Goal: Obtain resource: Download file/media

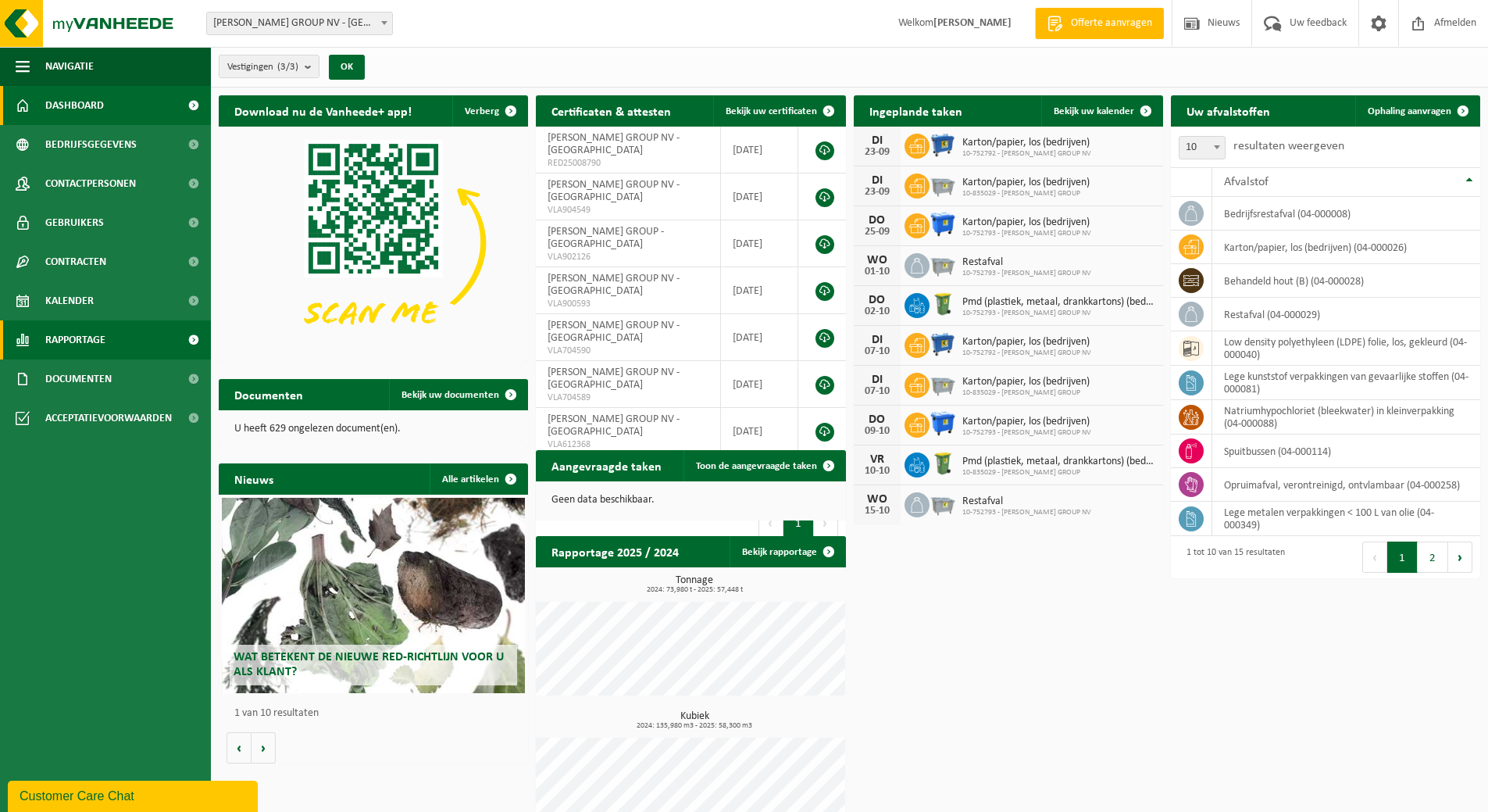
click at [105, 339] on span "Rapportage" at bounding box center [75, 339] width 60 height 39
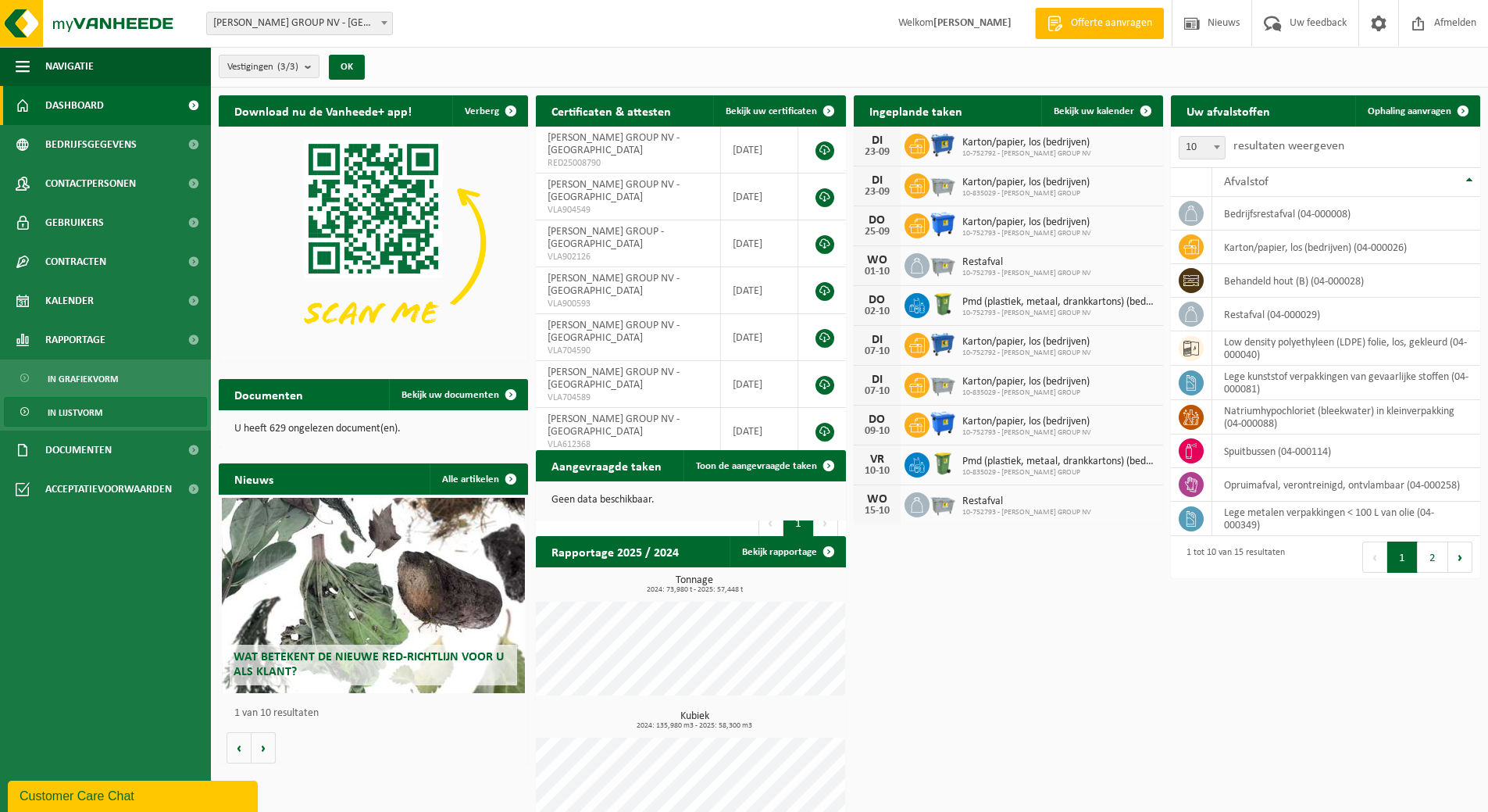
click at [90, 406] on span "In lijstvorm" at bounding box center [75, 413] width 55 height 30
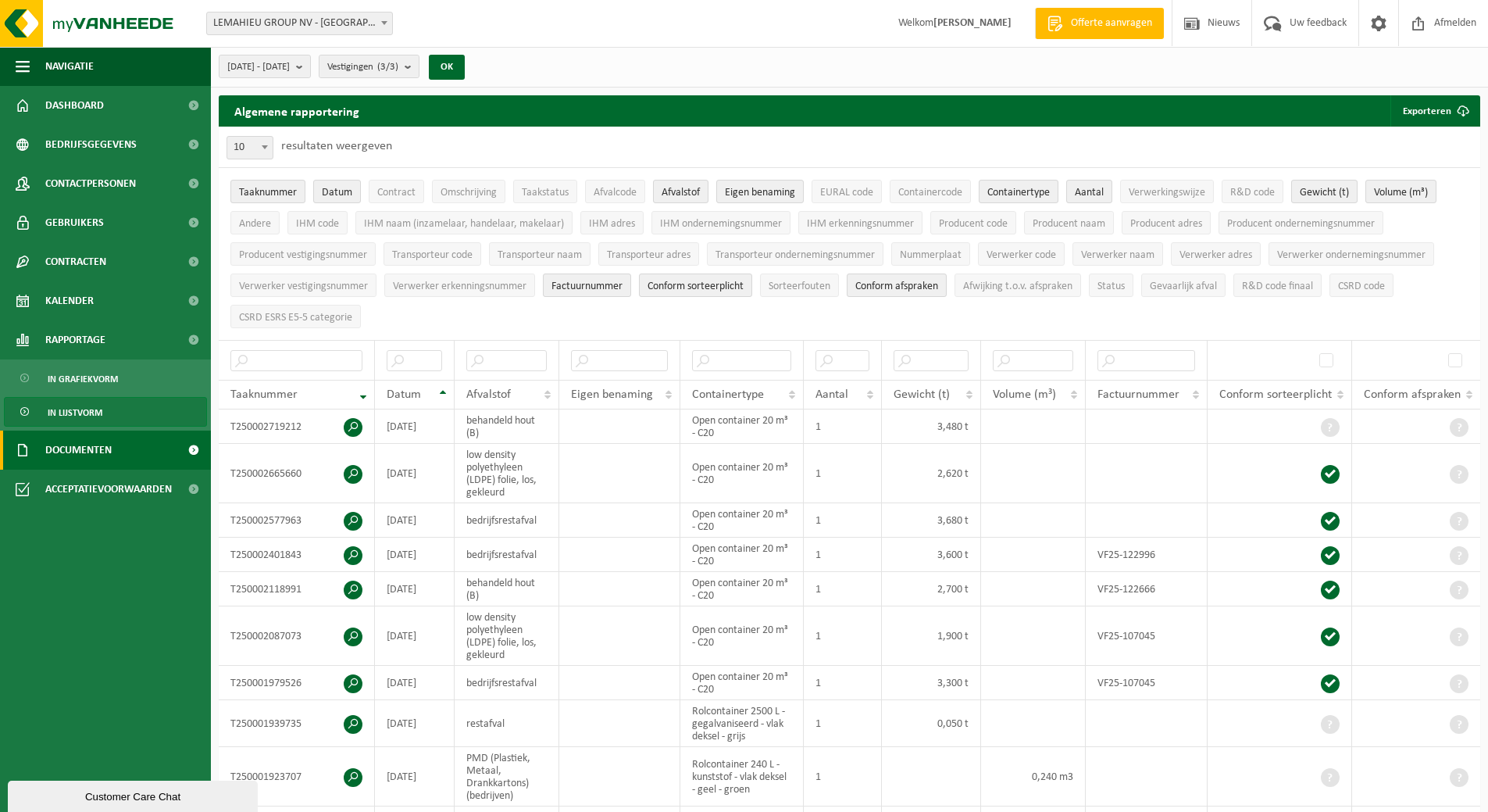
click at [86, 449] on span "Documenten" at bounding box center [78, 450] width 66 height 39
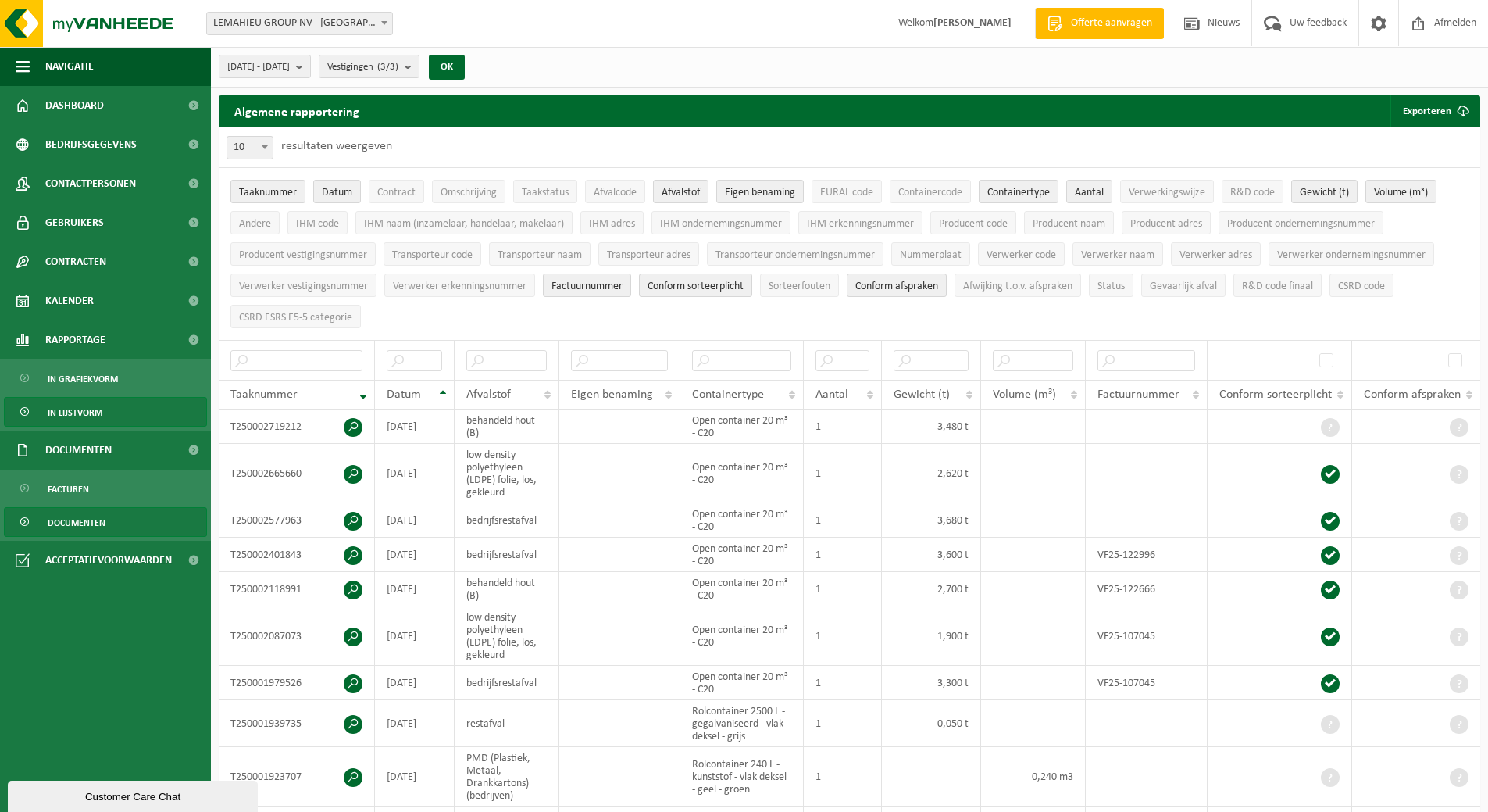
click at [88, 525] on span "Documenten" at bounding box center [77, 523] width 58 height 30
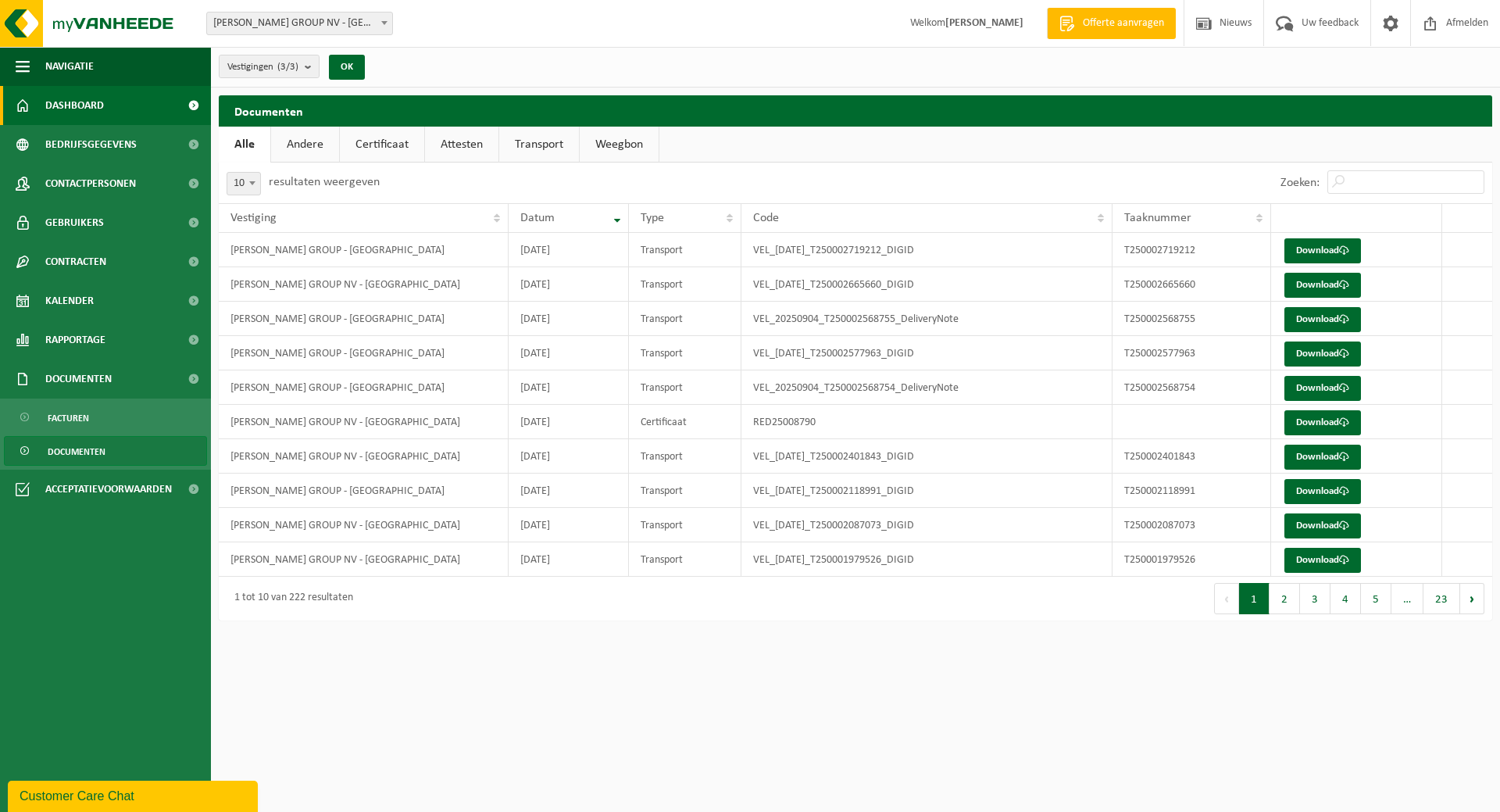
click at [116, 112] on link "Dashboard" at bounding box center [105, 105] width 211 height 39
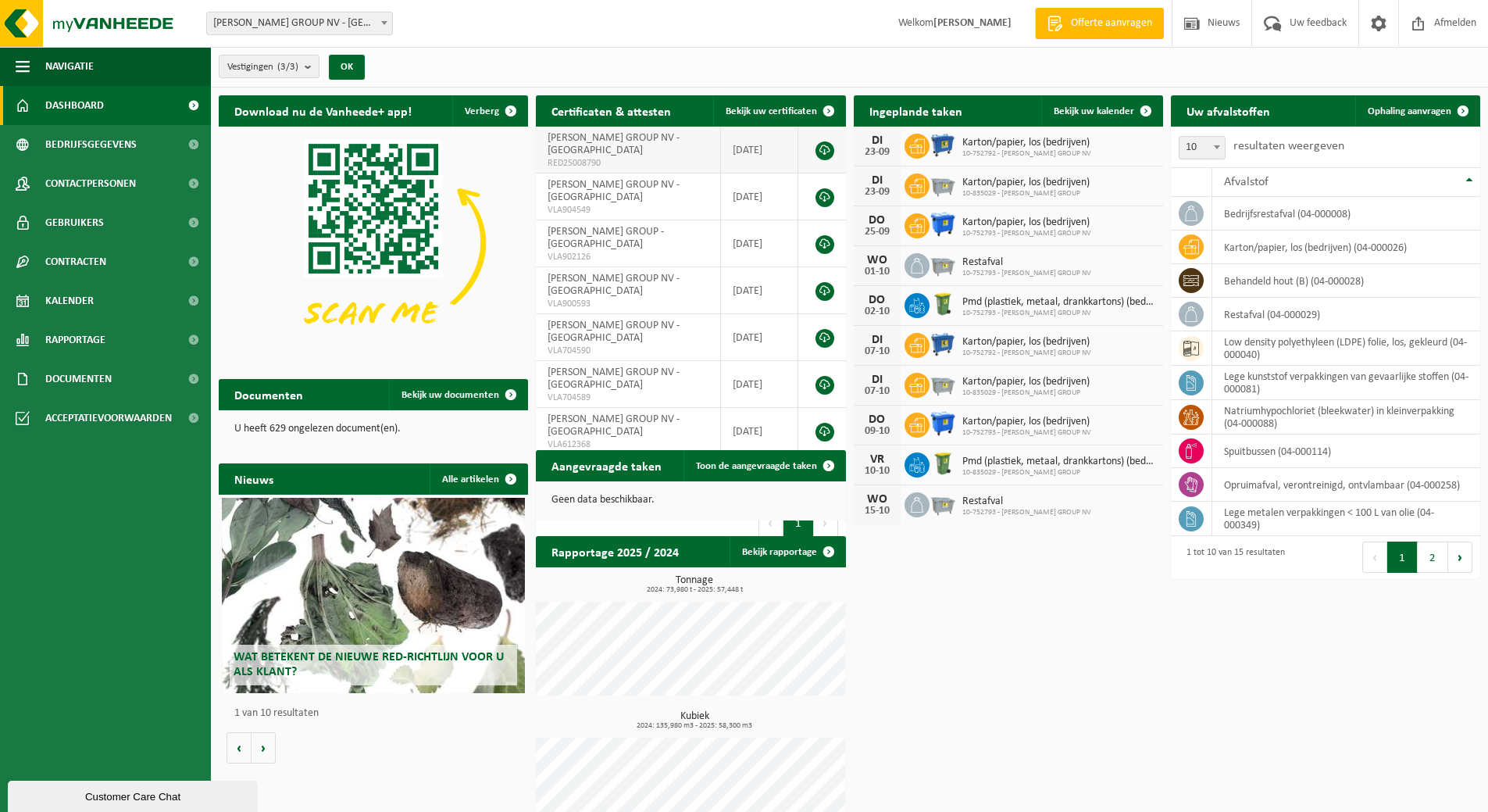
click at [822, 141] on link at bounding box center [825, 150] width 19 height 19
click at [795, 549] on link "Bekijk rapportage" at bounding box center [787, 551] width 115 height 31
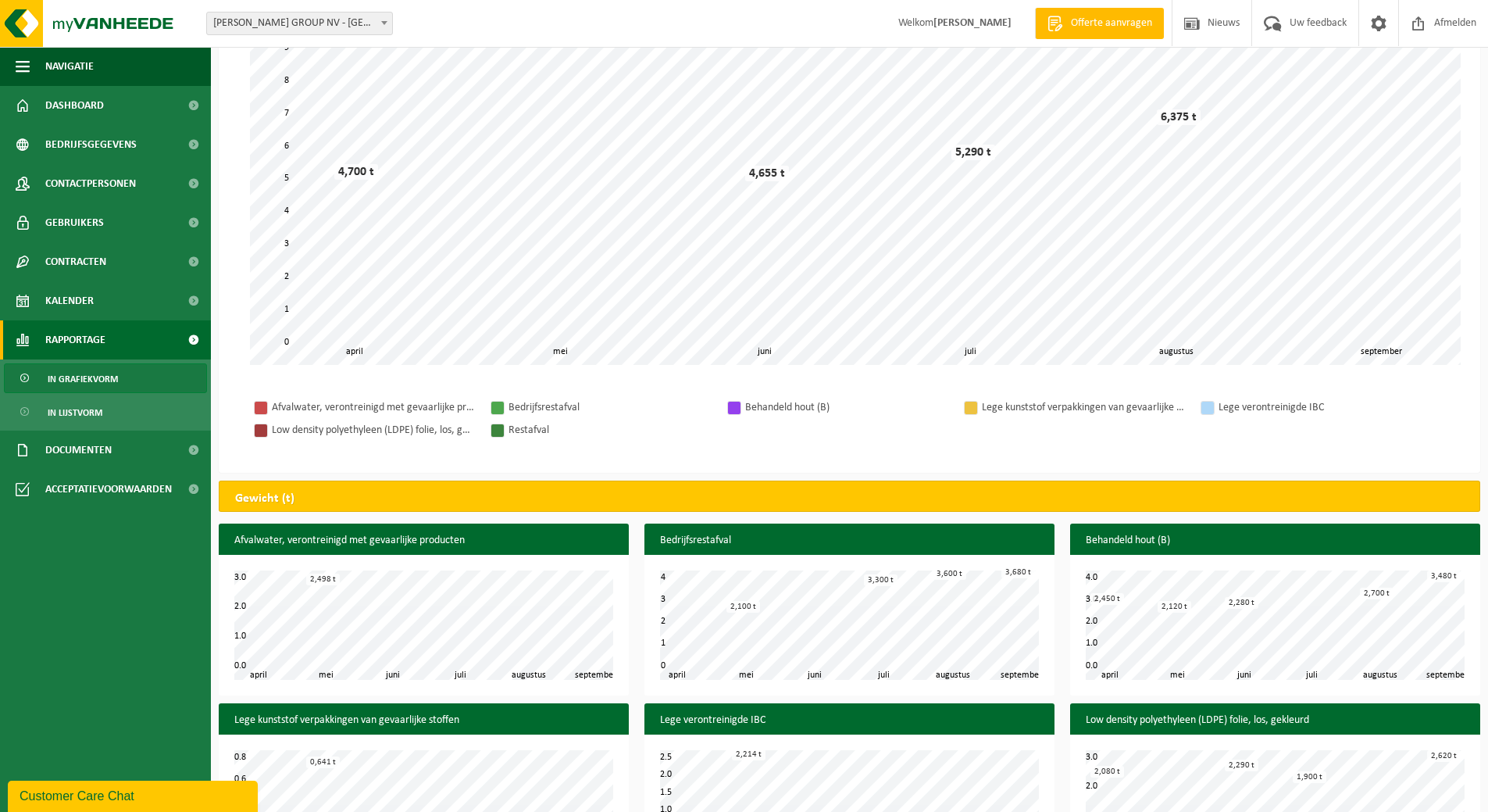
scroll to position [195, 0]
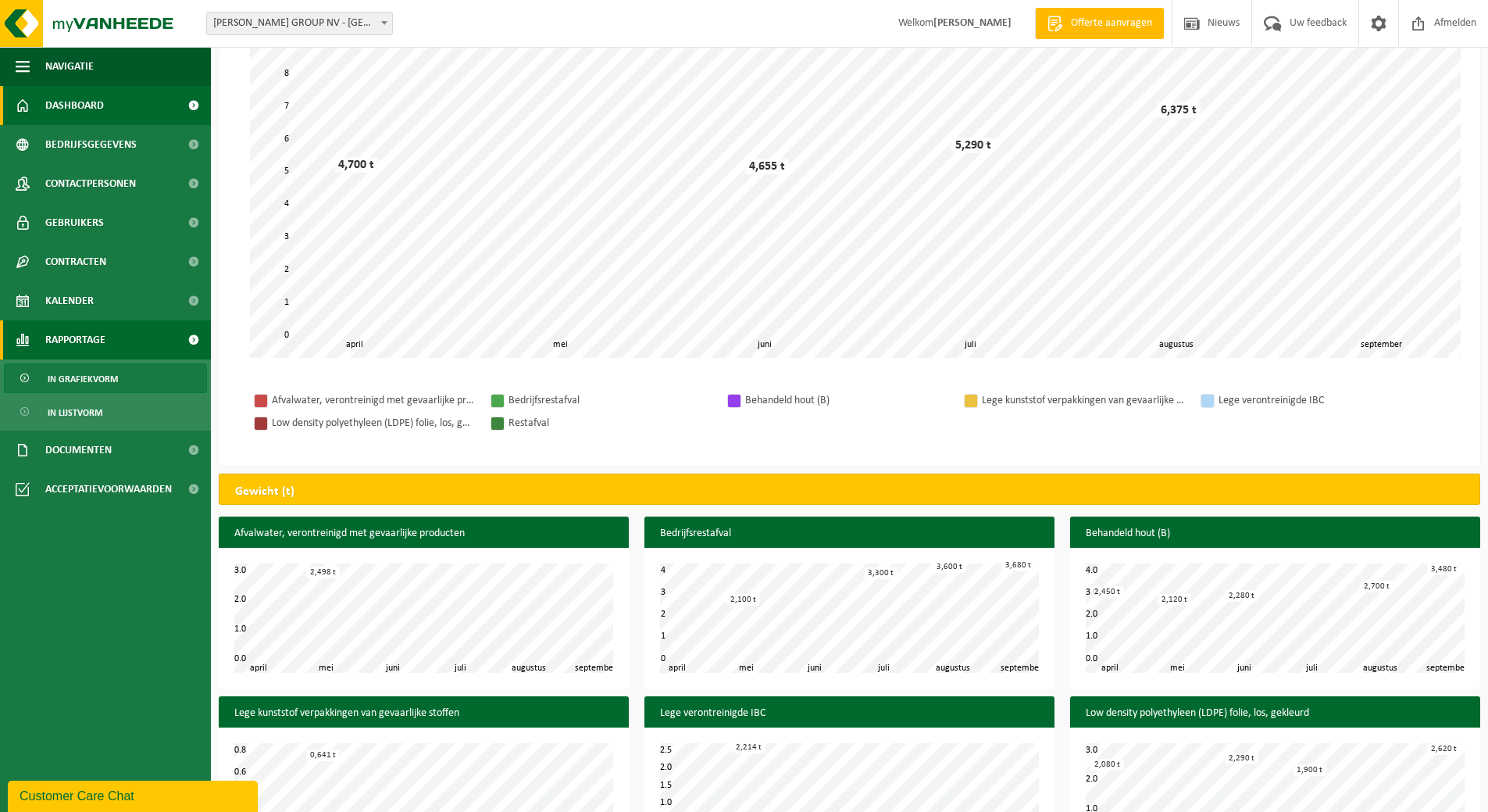
click at [93, 108] on span "Dashboard" at bounding box center [74, 105] width 59 height 39
